Goal: Transaction & Acquisition: Purchase product/service

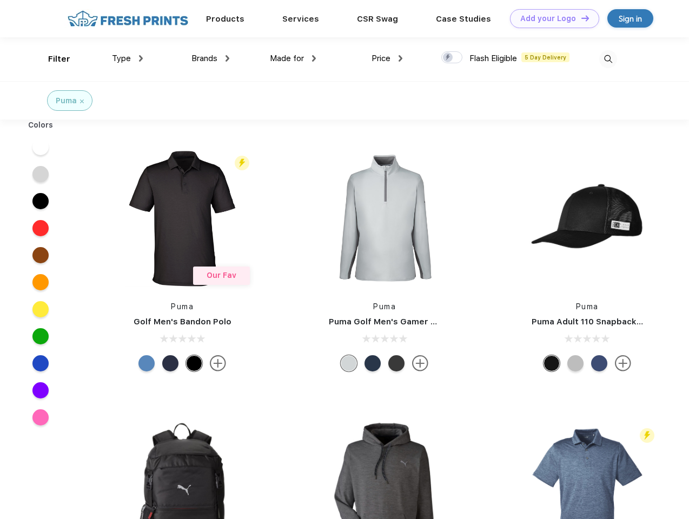
click at [550, 18] on link "Add your Logo Design Tool" at bounding box center [554, 18] width 89 height 19
click at [0, 0] on div "Design Tool" at bounding box center [0, 0] width 0 height 0
click at [580, 18] on link "Add your Logo Design Tool" at bounding box center [554, 18] width 89 height 19
click at [52, 59] on div "Filter" at bounding box center [59, 59] width 22 height 12
click at [128, 58] on span "Type" at bounding box center [121, 59] width 19 height 10
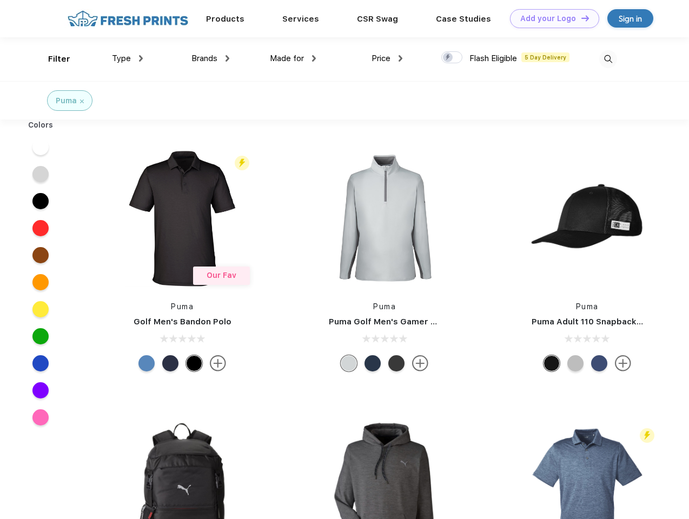
click at [210, 58] on span "Brands" at bounding box center [204, 59] width 26 height 10
click at [293, 58] on span "Made for" at bounding box center [287, 59] width 34 height 10
click at [387, 58] on span "Price" at bounding box center [381, 59] width 19 height 10
click at [452, 58] on div at bounding box center [451, 57] width 21 height 12
click at [448, 58] on input "checkbox" at bounding box center [444, 54] width 7 height 7
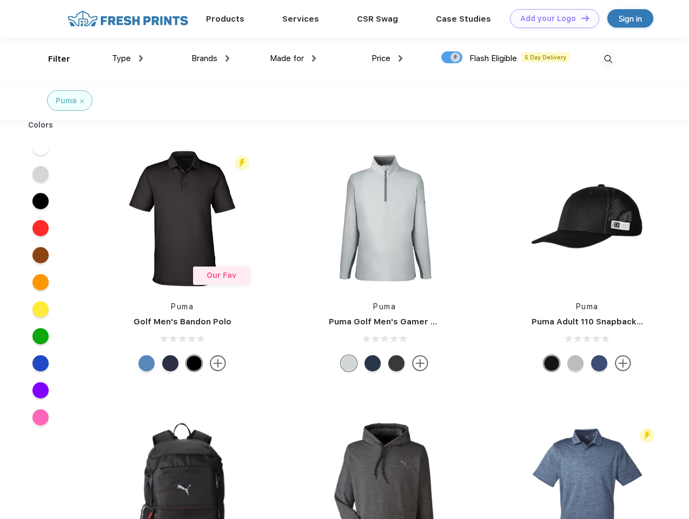
click at [608, 59] on img at bounding box center [608, 59] width 18 height 18
